Goal: Task Accomplishment & Management: Manage account settings

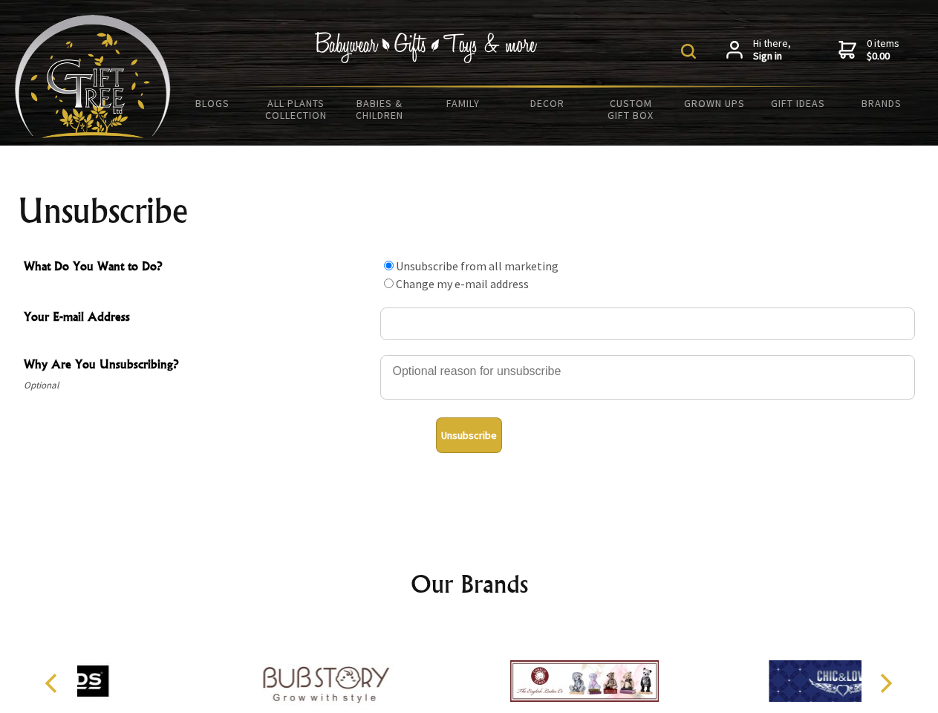
click at [691, 51] on img at bounding box center [688, 51] width 15 height 15
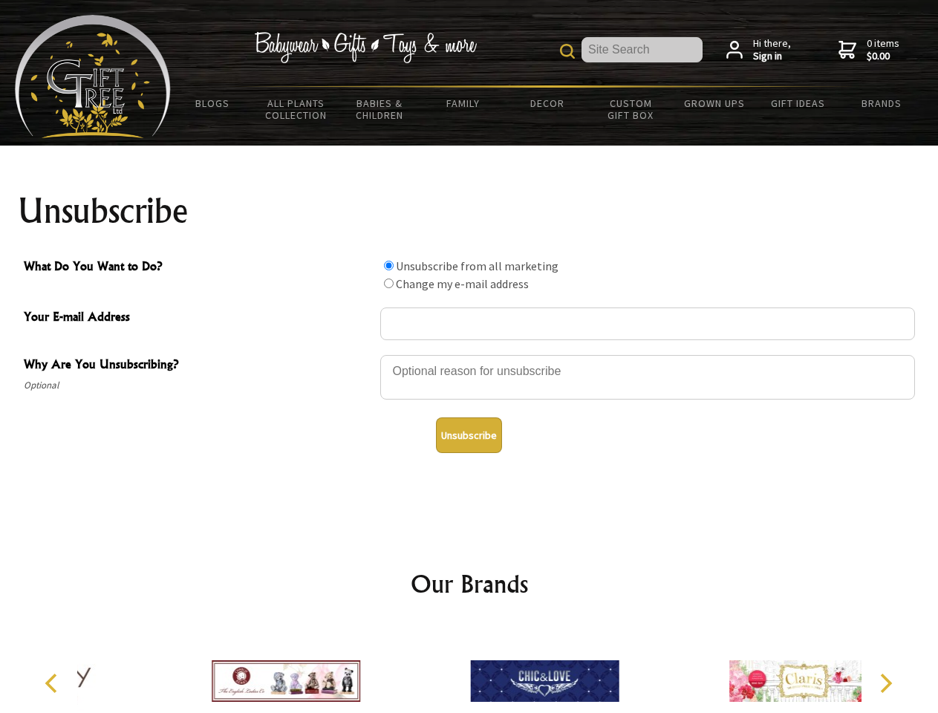
click at [470, 354] on div at bounding box center [647, 380] width 535 height 52
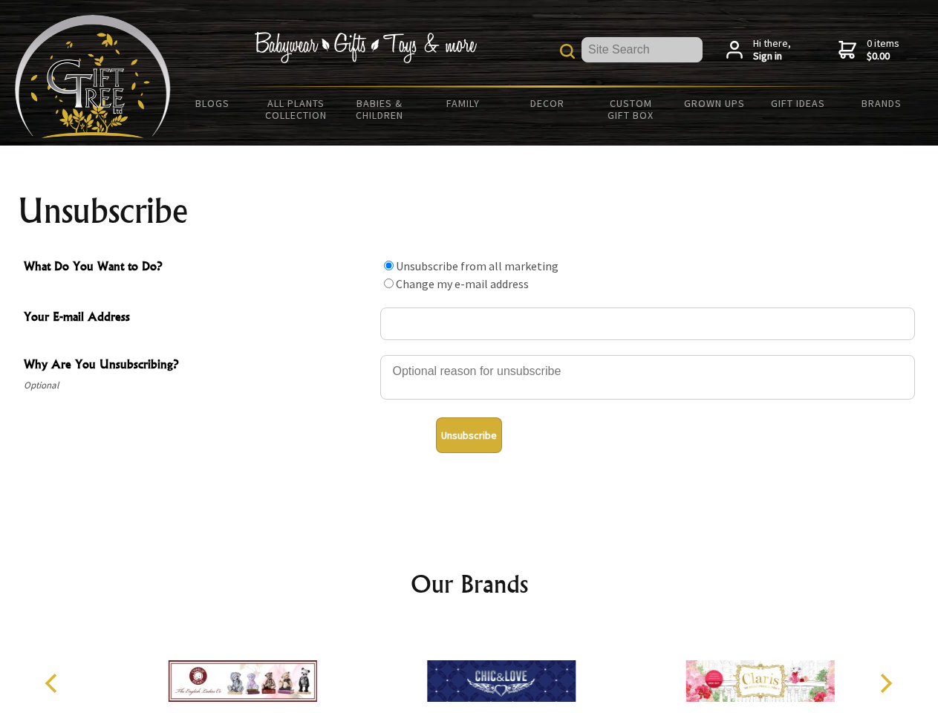
click at [389, 265] on input "What Do You Want to Do?" at bounding box center [389, 266] width 10 height 10
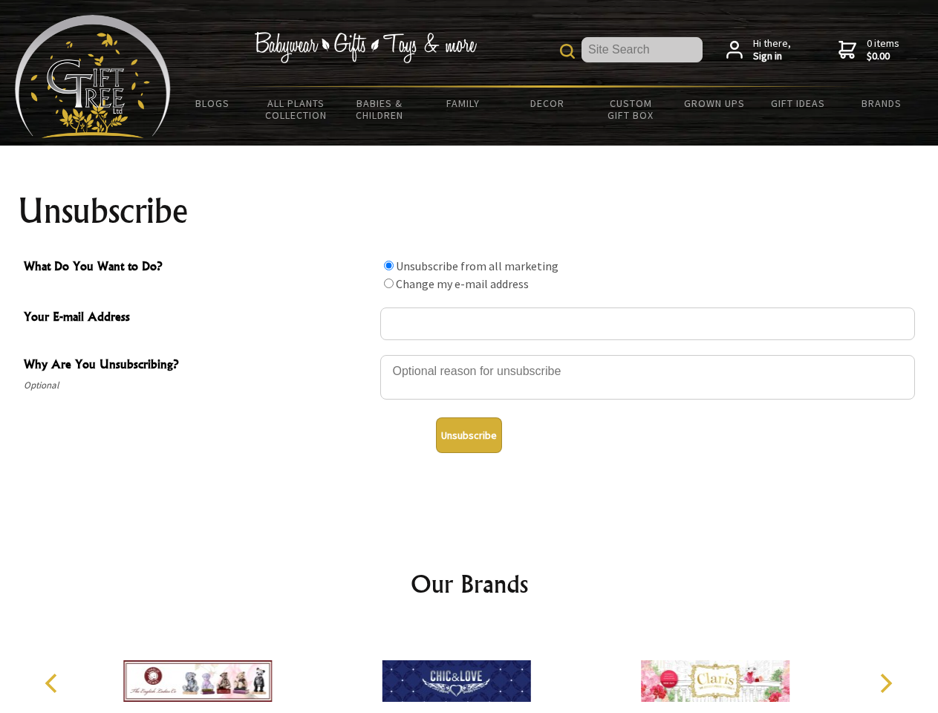
click at [389, 283] on input "What Do You Want to Do?" at bounding box center [389, 284] width 10 height 10
radio input "true"
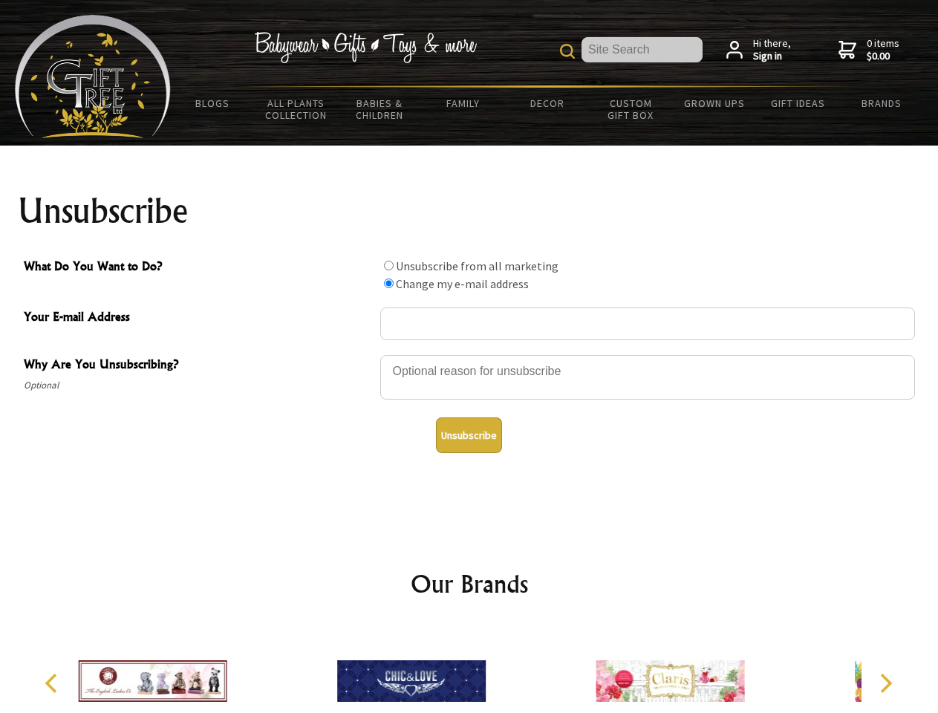
click at [469, 435] on button "Unsubscribe" at bounding box center [469, 436] width 66 height 36
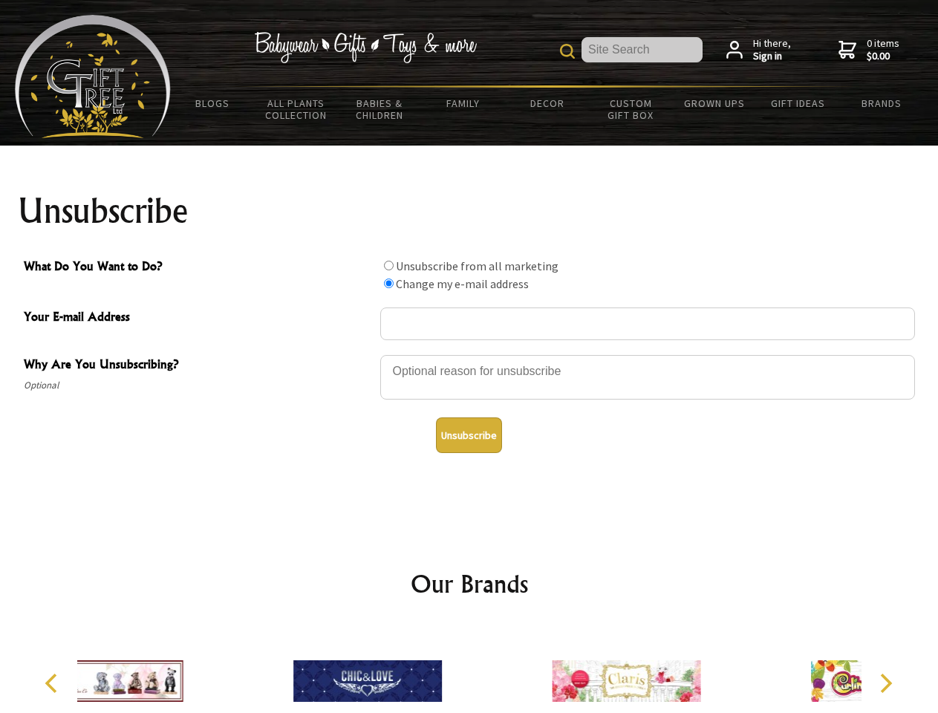
click at [470, 669] on div at bounding box center [367, 684] width 259 height 116
click at [53, 684] on icon "Previous" at bounding box center [52, 683] width 19 height 19
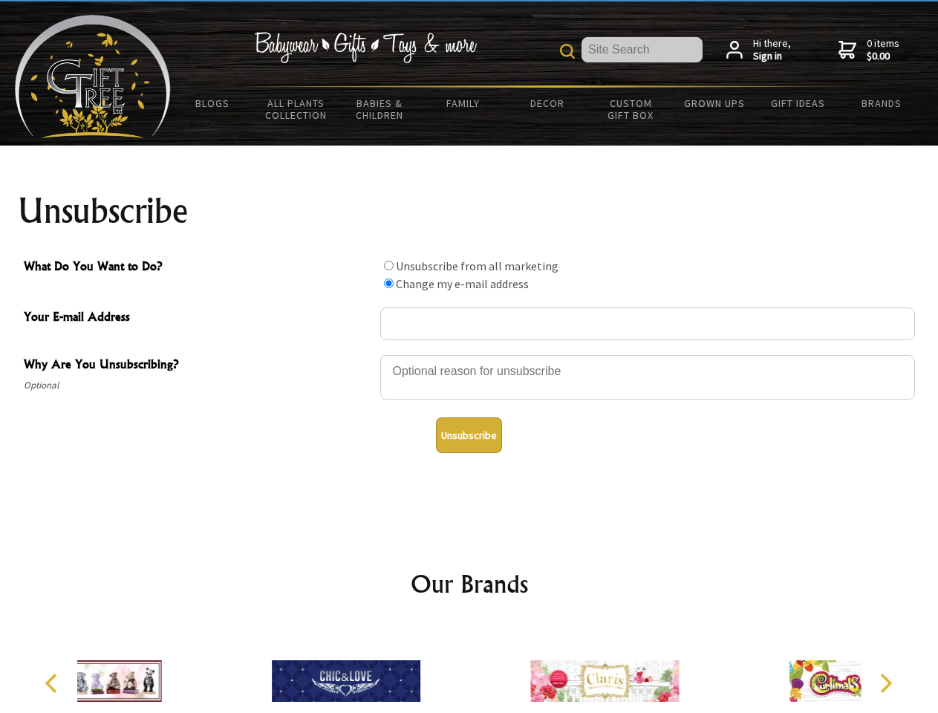
click at [886, 684] on icon "Next" at bounding box center [884, 683] width 19 height 19
